Goal: Register for event/course

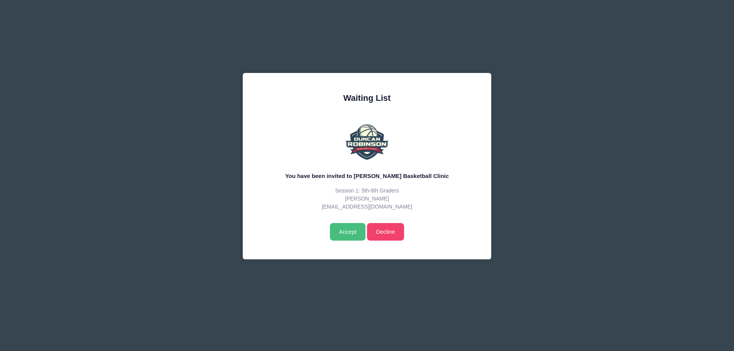
click at [348, 232] on input "Accept" at bounding box center [348, 232] width 36 height 18
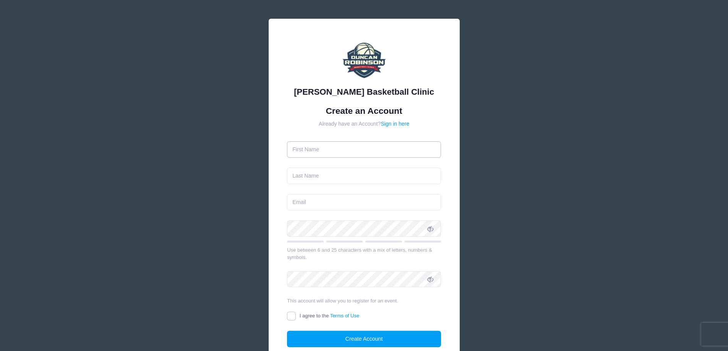
click at [372, 149] on input "text" at bounding box center [364, 149] width 154 height 16
type input "[PERSON_NAME]"
type input "[EMAIL_ADDRESS][DOMAIN_NAME]"
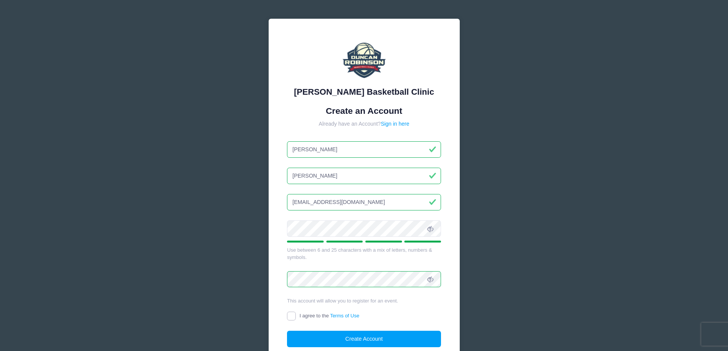
click at [294, 313] on input "I agree to the Terms of Use" at bounding box center [291, 316] width 9 height 9
checkbox input "true"
click at [342, 339] on button "Create Account" at bounding box center [364, 339] width 154 height 16
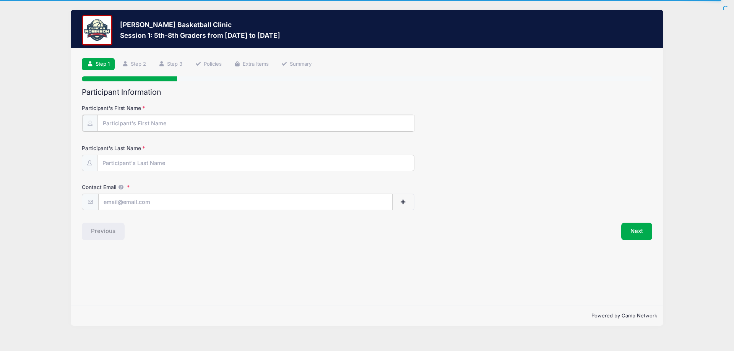
click at [221, 118] on input "Participant's First Name" at bounding box center [255, 123] width 317 height 16
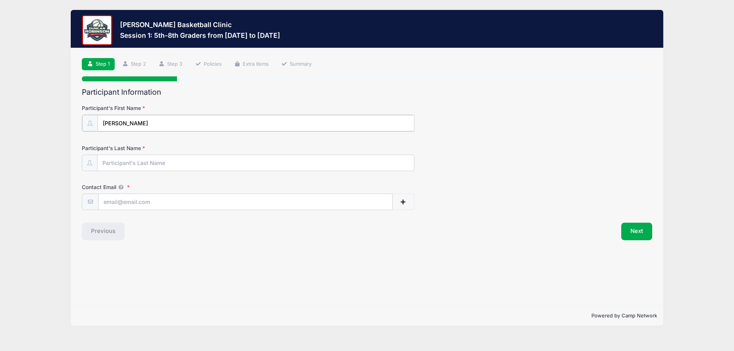
type input "[PERSON_NAME]"
click at [229, 159] on input "Participant's Last Name" at bounding box center [255, 162] width 317 height 16
type input "Pelech"
click at [125, 201] on input "Contact Email" at bounding box center [246, 201] width 294 height 16
type input "[EMAIL_ADDRESS][DOMAIN_NAME]"
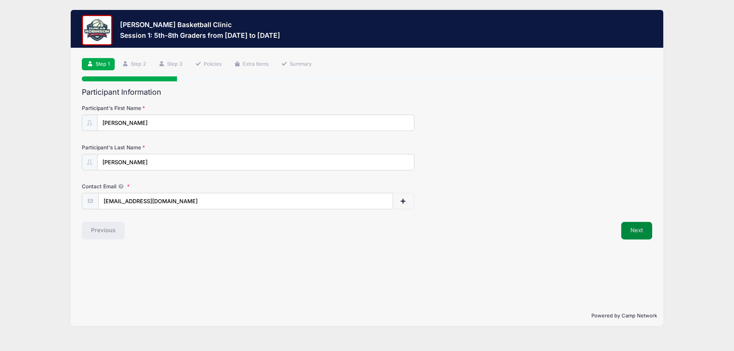
click at [644, 229] on button "Next" at bounding box center [636, 231] width 31 height 18
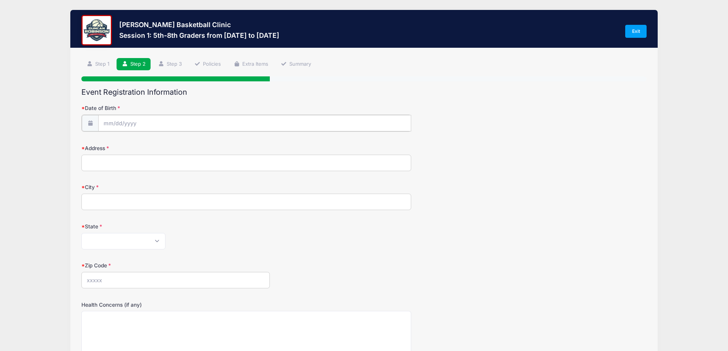
click at [207, 131] on input "Date of Birth" at bounding box center [254, 123] width 313 height 16
click at [470, 259] on form "Date of Birth Address City State Alabama Alaska American Samoa Arizona Arkansas…" at bounding box center [363, 267] width 565 height 327
click at [169, 120] on input "Date of Birth" at bounding box center [254, 123] width 313 height 16
click at [195, 144] on icon at bounding box center [194, 143] width 5 height 5
click at [195, 144] on icon at bounding box center [194, 143] width 3 height 5
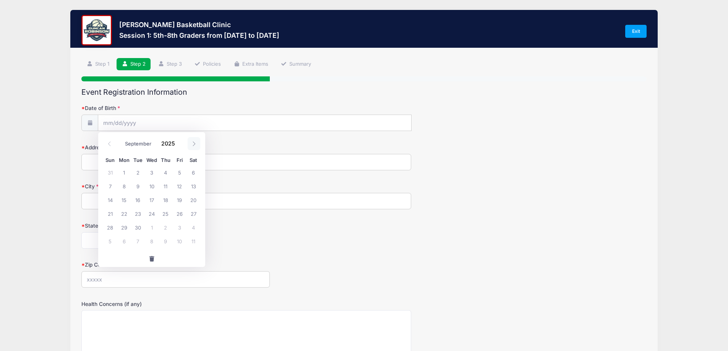
select select "9"
click at [176, 229] on span "31" at bounding box center [180, 228] width 14 height 14
type input "10/31/2025"
click at [141, 130] on input "10/31/2025" at bounding box center [254, 123] width 313 height 16
click at [135, 123] on input "10/31/2025" at bounding box center [254, 123] width 313 height 16
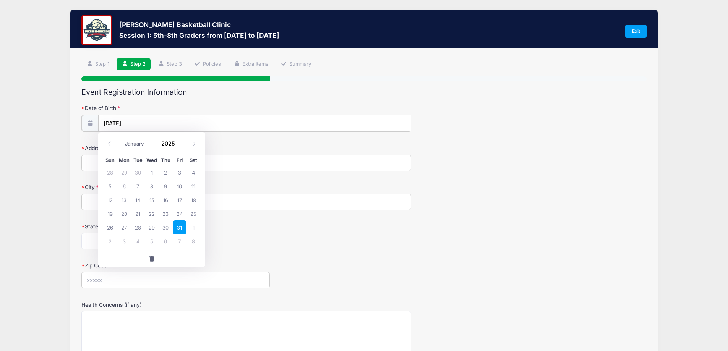
click at [132, 122] on input "10/31/2025" at bounding box center [254, 123] width 313 height 16
click at [133, 122] on input "10/31/2025" at bounding box center [254, 123] width 313 height 16
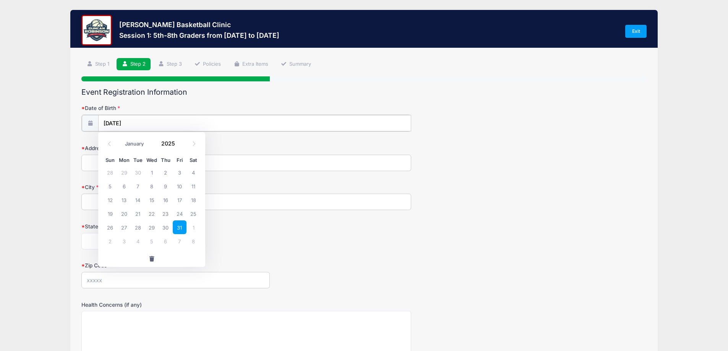
click at [130, 121] on input "10/31/2025" at bounding box center [254, 123] width 313 height 16
click at [169, 144] on input "2025" at bounding box center [169, 143] width 25 height 11
click at [181, 146] on span at bounding box center [179, 146] width 5 height 6
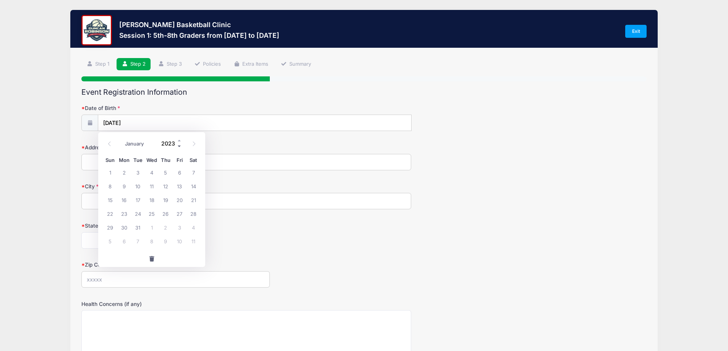
click at [181, 146] on span at bounding box center [179, 146] width 5 height 6
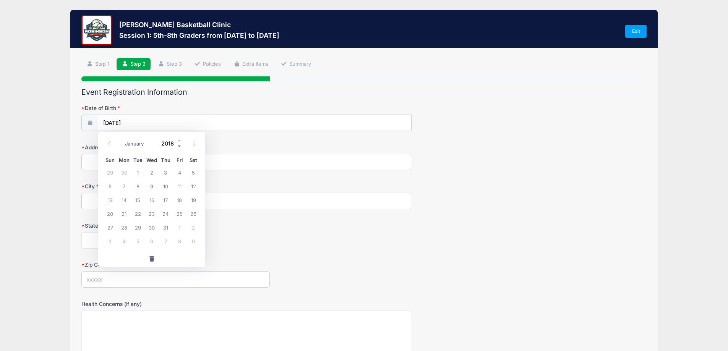
click at [181, 146] on span at bounding box center [179, 146] width 5 height 6
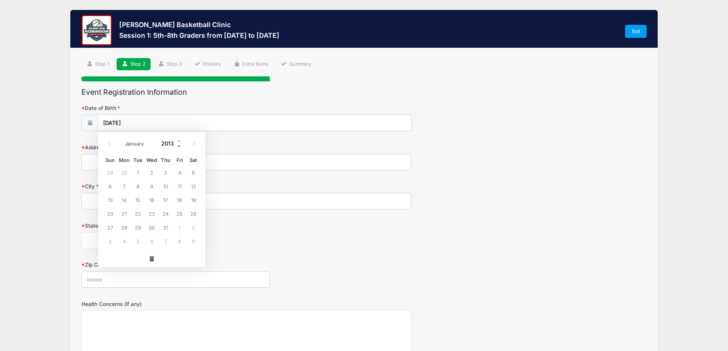
click at [181, 146] on span at bounding box center [179, 146] width 5 height 6
click at [331, 195] on input "City" at bounding box center [246, 201] width 330 height 16
drag, startPoint x: 110, startPoint y: 115, endPoint x: 142, endPoint y: 125, distance: 33.5
click at [110, 115] on input "10/31/2025" at bounding box center [254, 123] width 313 height 16
click at [135, 122] on input "10/31/2025" at bounding box center [254, 123] width 313 height 16
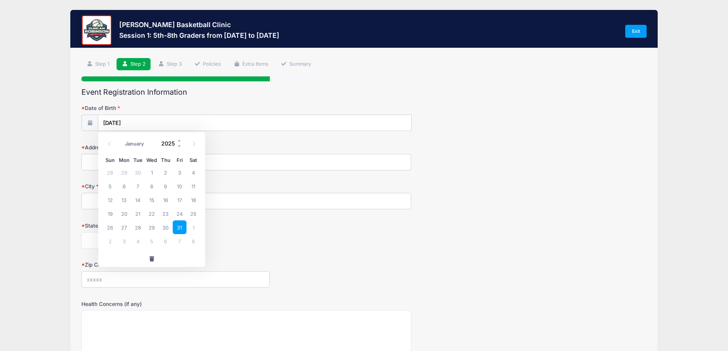
click at [171, 141] on input "2025" at bounding box center [169, 143] width 25 height 11
click at [179, 148] on span at bounding box center [179, 146] width 5 height 6
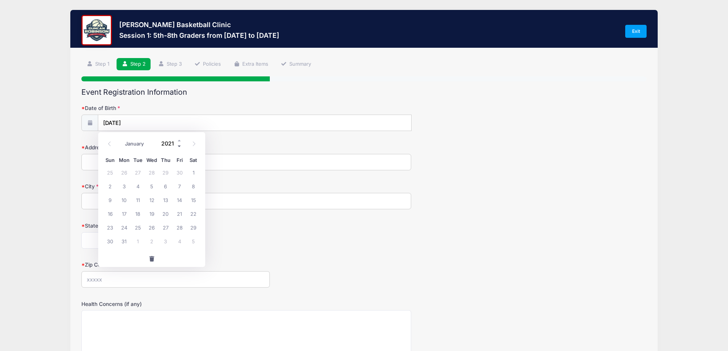
click at [179, 148] on span at bounding box center [179, 146] width 5 height 6
click at [179, 147] on span at bounding box center [179, 146] width 5 height 6
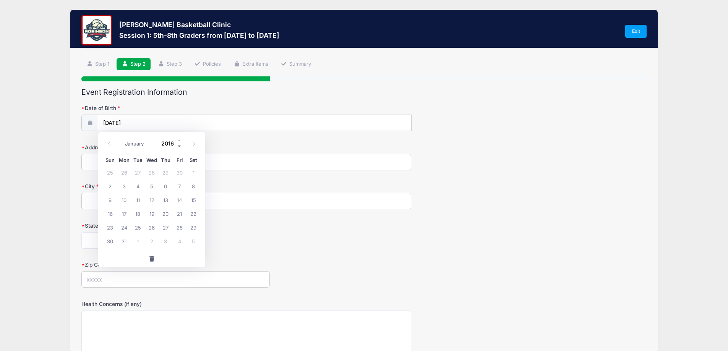
click at [179, 147] on span at bounding box center [179, 146] width 5 height 6
type input "2012"
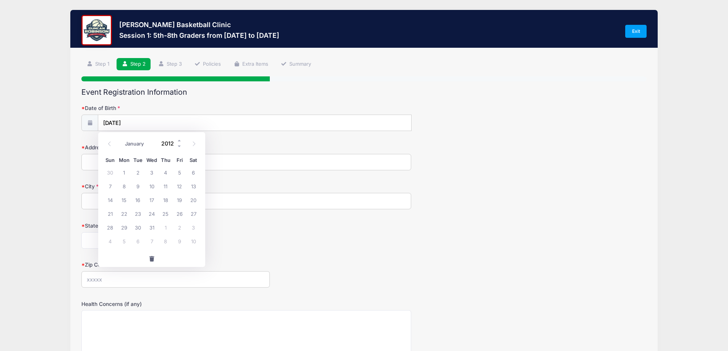
click at [165, 146] on input "2012" at bounding box center [169, 143] width 25 height 11
click at [194, 144] on icon at bounding box center [194, 143] width 5 height 5
click at [105, 142] on span at bounding box center [109, 143] width 13 height 13
select select "9"
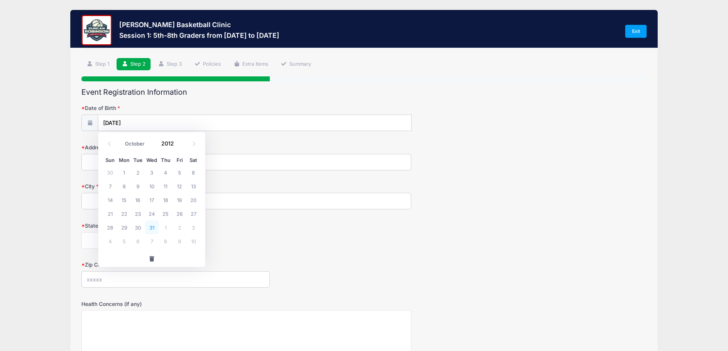
click at [153, 229] on span "31" at bounding box center [152, 228] width 14 height 14
type input "10/31/2012"
click at [167, 164] on input "Address" at bounding box center [246, 162] width 330 height 16
type input "21 Eagle Court"
type input "GREENLAND"
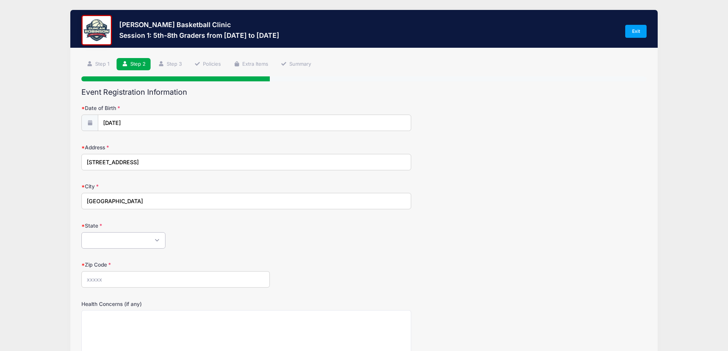
select select "NH"
type input "03840"
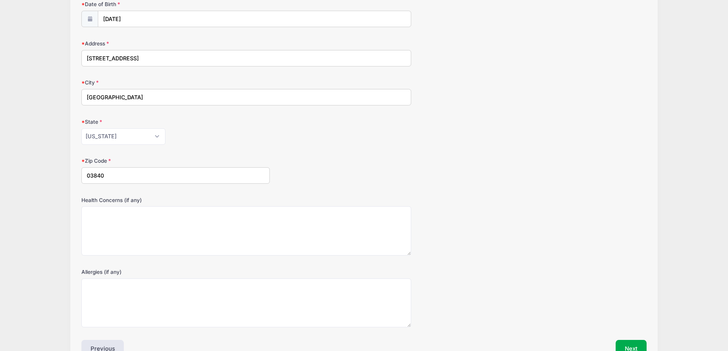
scroll to position [115, 0]
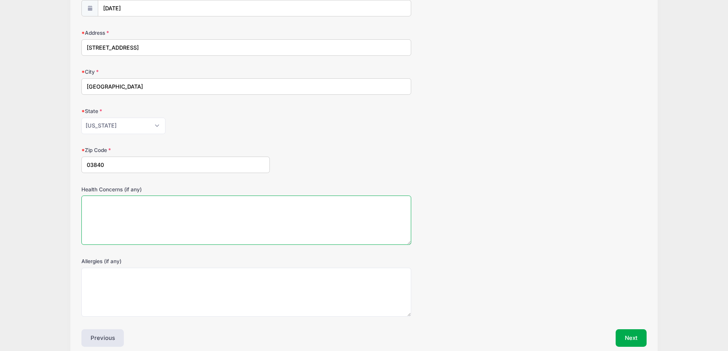
click at [314, 226] on textarea "Health Concerns (if any)" at bounding box center [246, 220] width 330 height 49
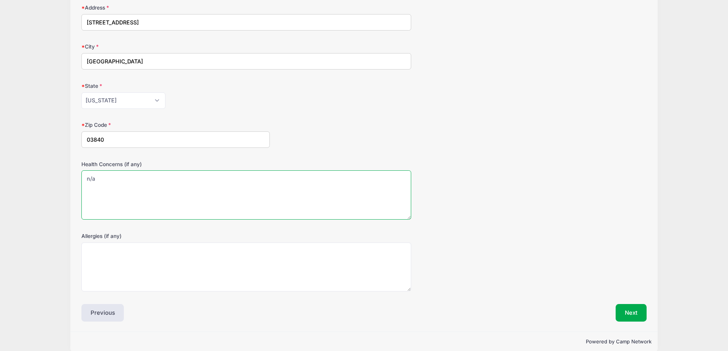
scroll to position [151, 0]
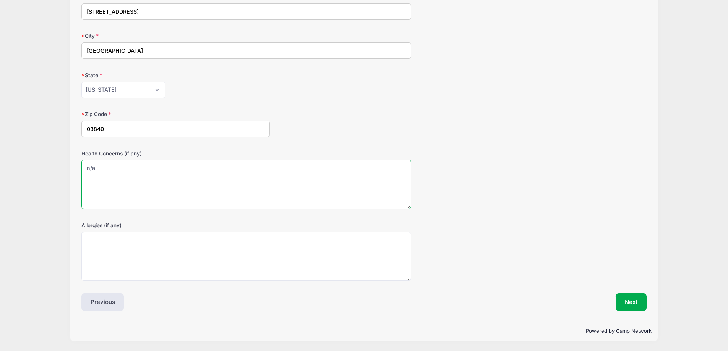
type textarea "n/a"
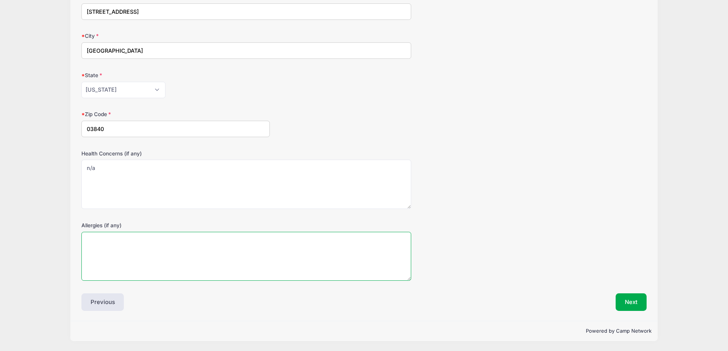
click at [295, 252] on textarea "Allergies (if any)" at bounding box center [246, 256] width 330 height 49
type textarea "peanut"
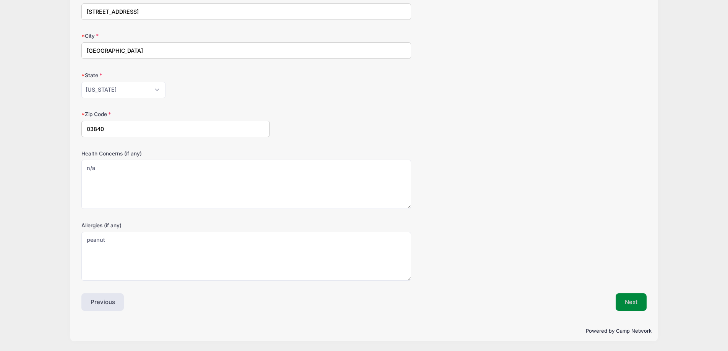
click at [630, 300] on button "Next" at bounding box center [631, 303] width 31 height 18
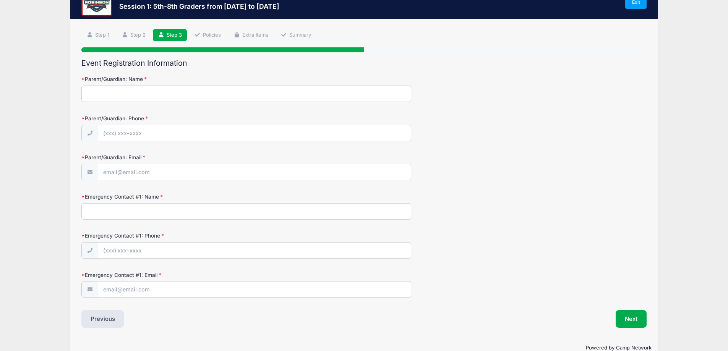
scroll to position [0, 0]
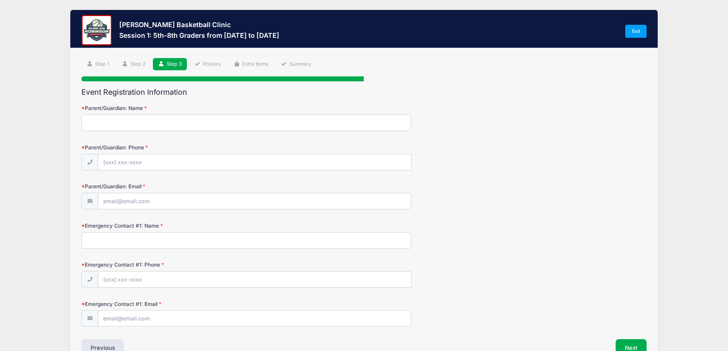
click at [183, 125] on input "Parent/Guardian: Name" at bounding box center [246, 123] width 330 height 16
click at [184, 125] on input "Parent/Guardian: Name" at bounding box center [246, 123] width 330 height 16
click at [188, 117] on input "Parent/Guardian: Name" at bounding box center [246, 123] width 330 height 16
type input "Jenna Pelech"
click at [187, 159] on input "Parent/Guardian: Phone" at bounding box center [254, 162] width 313 height 16
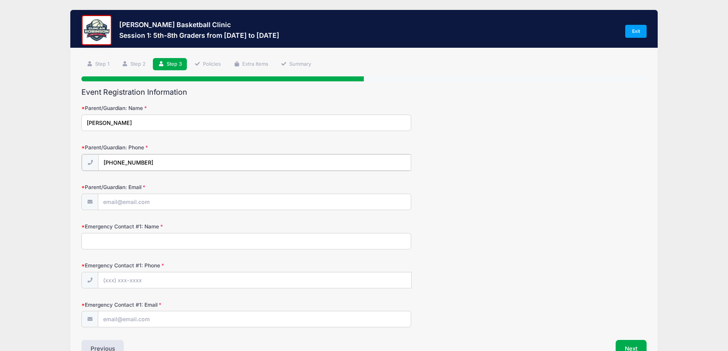
type input "(603) 502-7992"
click at [151, 206] on input "Parent/Guardian: Email" at bounding box center [254, 201] width 313 height 16
type input "[EMAIL_ADDRESS][DOMAIN_NAME]"
click at [230, 239] on input "Emergency Contact #1: Name" at bounding box center [246, 240] width 330 height 16
type input "Jenna Pelech"
